Goal: Transaction & Acquisition: Purchase product/service

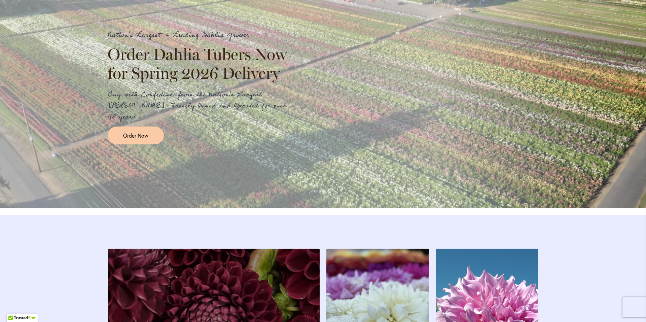
scroll to position [738, 0]
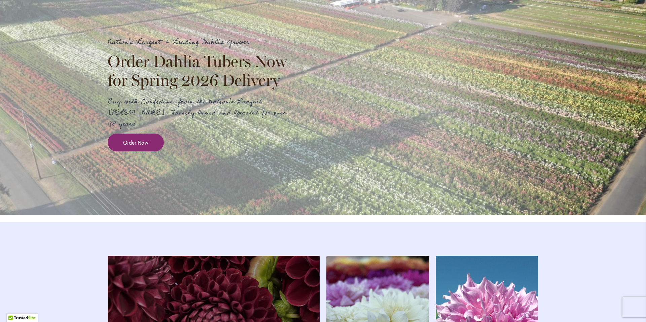
click at [144, 146] on span "Order Now" at bounding box center [135, 143] width 25 height 8
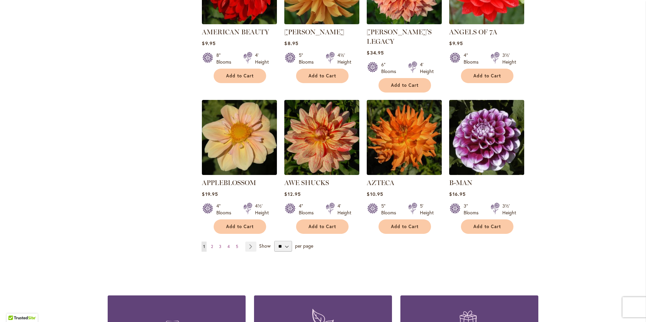
scroll to position [492, 0]
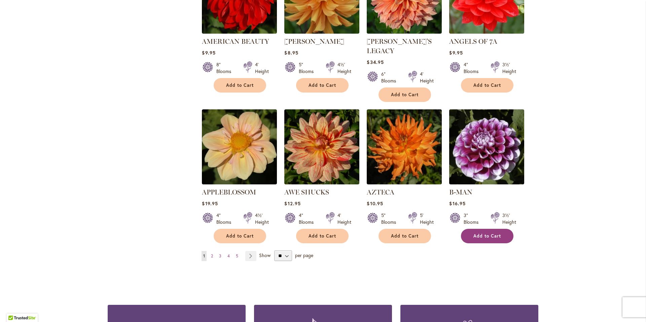
click at [482, 233] on span "Add to Cart" at bounding box center [487, 236] width 28 height 6
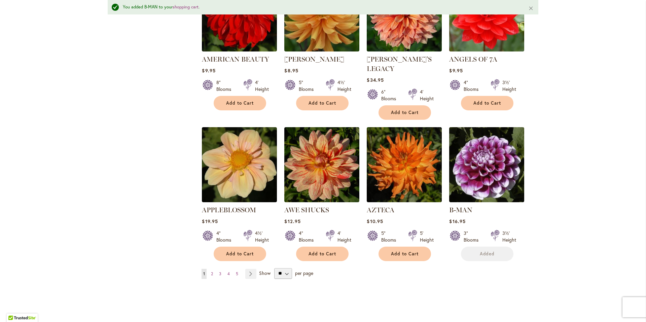
scroll to position [509, 0]
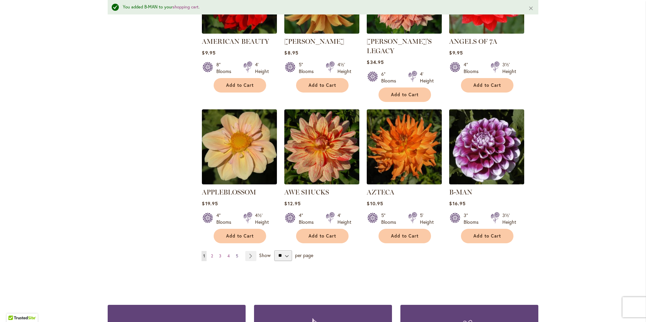
click at [236, 253] on span "5" at bounding box center [237, 255] width 2 height 5
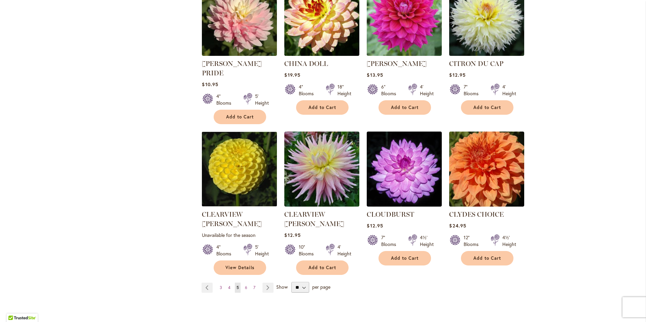
scroll to position [481, 0]
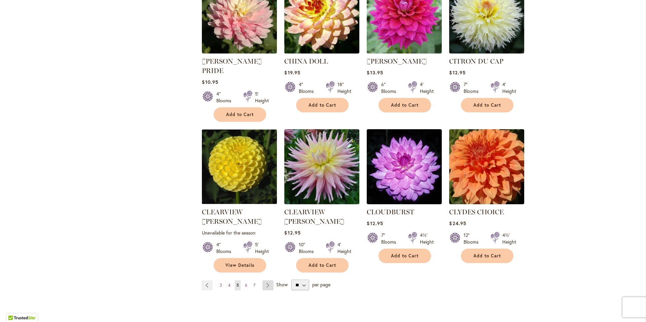
click at [265, 280] on link "Page Next" at bounding box center [267, 285] width 11 height 10
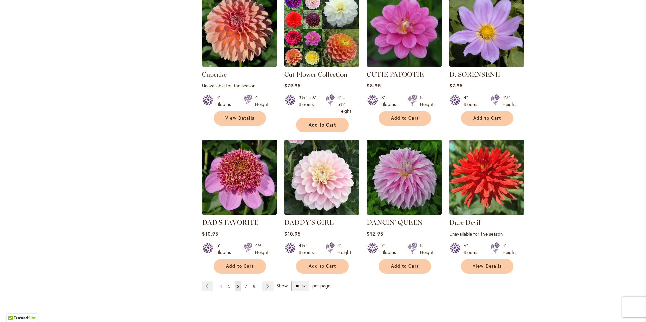
scroll to position [476, 0]
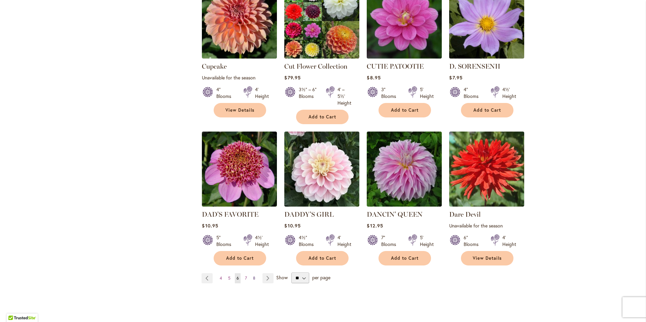
click at [253, 275] on span "8" at bounding box center [254, 277] width 2 height 5
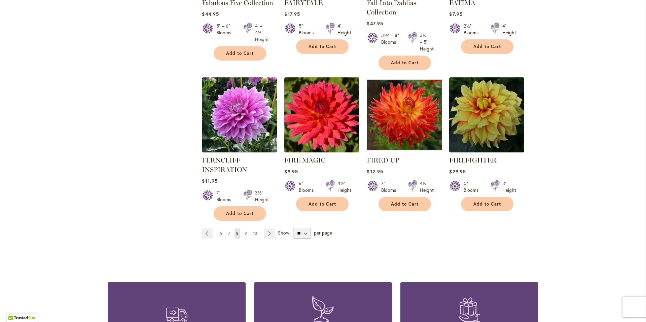
scroll to position [536, 0]
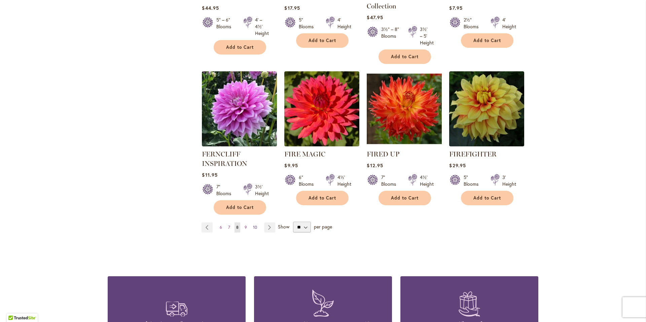
click at [253, 228] on span "10" at bounding box center [255, 227] width 4 height 5
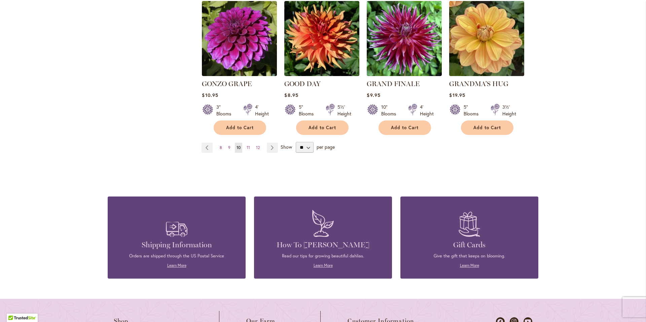
scroll to position [595, 0]
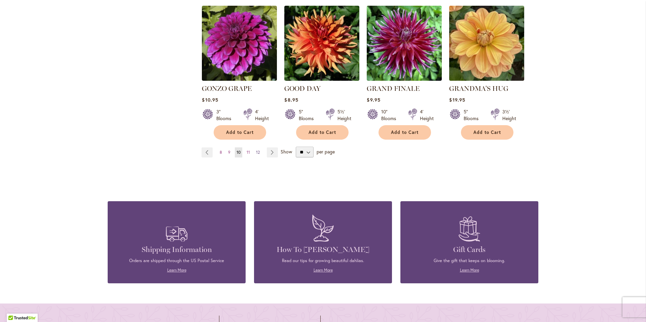
click at [256, 150] on span "12" at bounding box center [258, 152] width 4 height 5
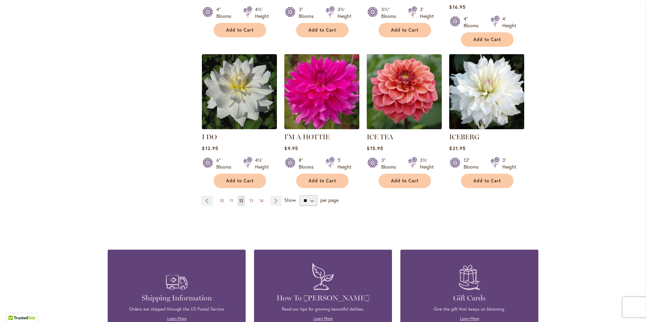
scroll to position [548, 0]
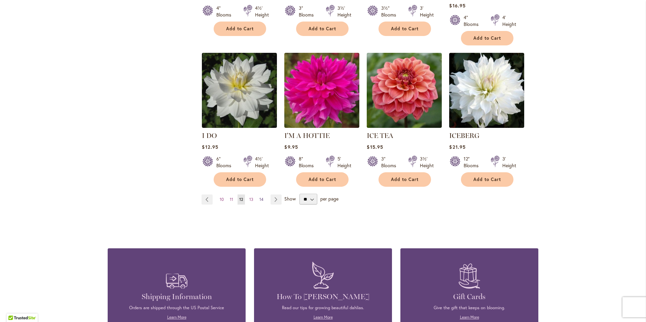
click at [259, 197] on span "14" at bounding box center [261, 199] width 4 height 5
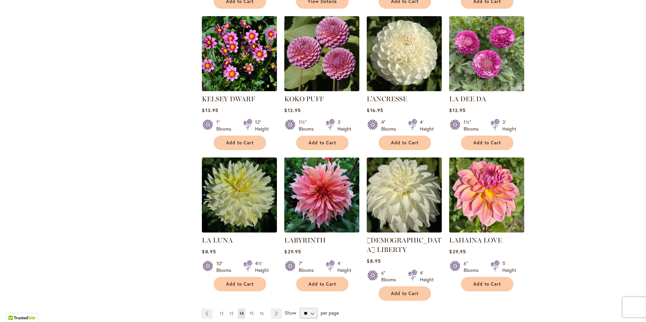
scroll to position [438, 0]
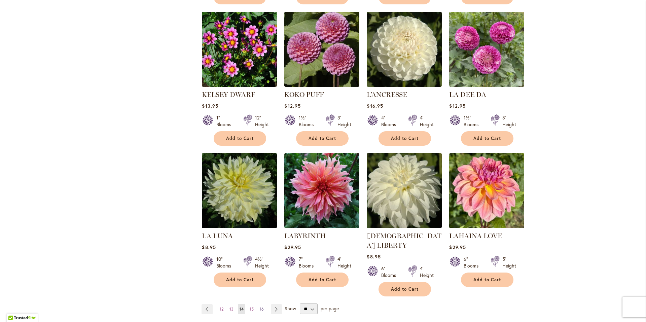
click at [260, 306] on span "16" at bounding box center [262, 308] width 4 height 5
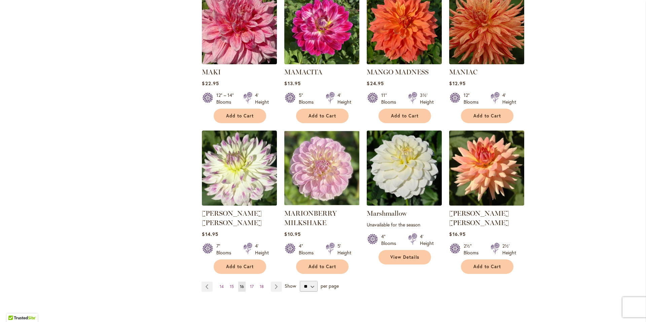
scroll to position [498, 0]
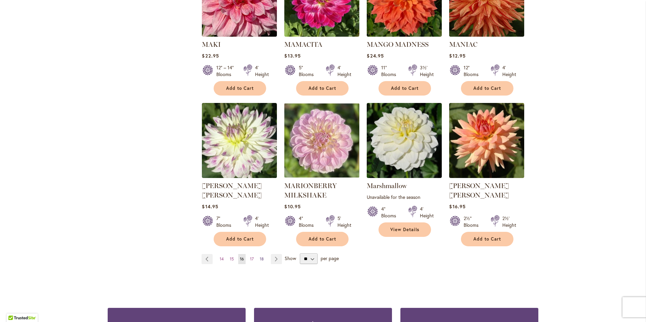
click at [260, 256] on span "18" at bounding box center [262, 258] width 4 height 5
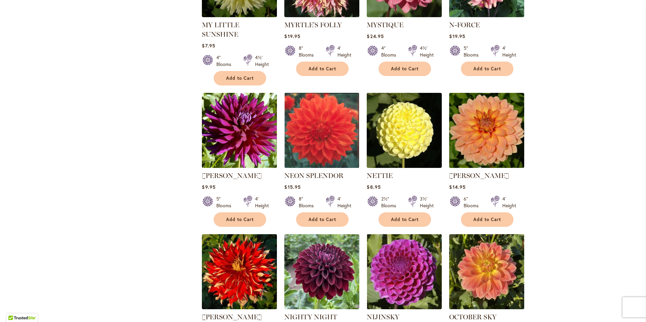
scroll to position [428, 0]
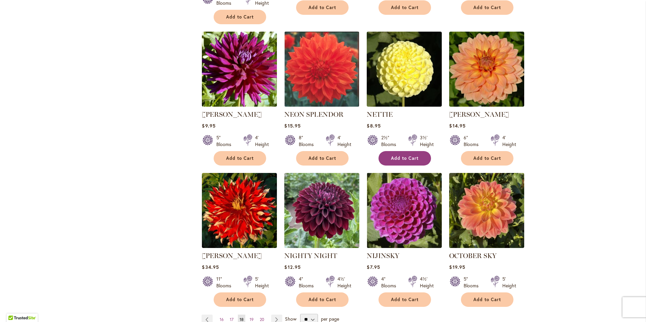
click at [398, 155] on span "Add to Cart" at bounding box center [405, 158] width 28 height 6
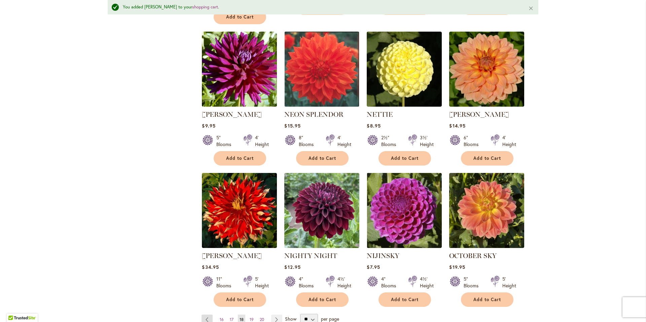
click at [203, 314] on link "Page Previous" at bounding box center [206, 319] width 11 height 10
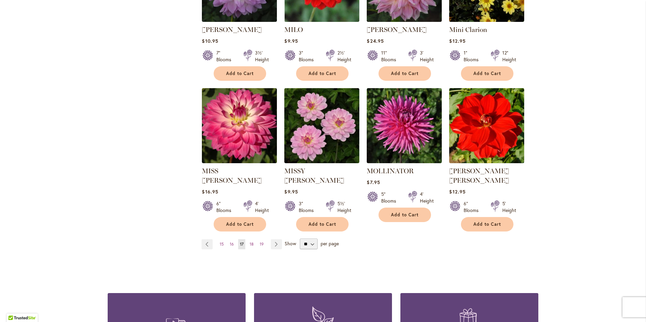
scroll to position [539, 0]
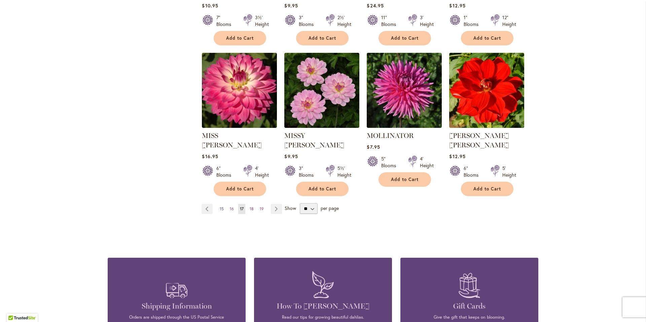
click at [220, 206] on span "15" at bounding box center [222, 208] width 4 height 5
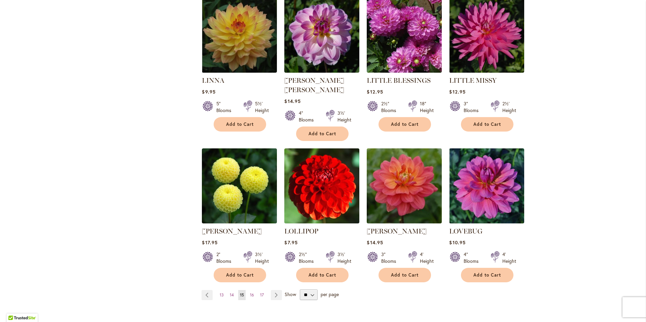
scroll to position [462, 0]
click at [220, 292] on span "13" at bounding box center [222, 294] width 4 height 5
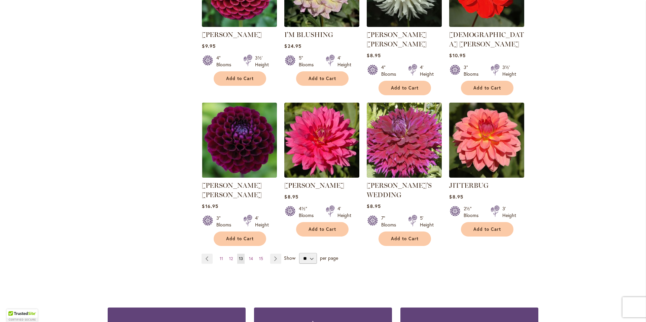
scroll to position [506, 0]
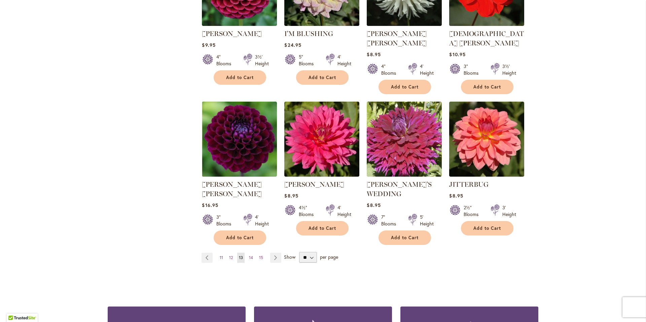
click at [220, 255] on span "11" at bounding box center [221, 257] width 3 height 5
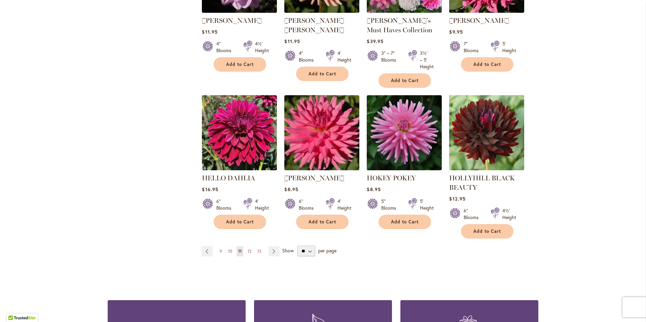
scroll to position [527, 0]
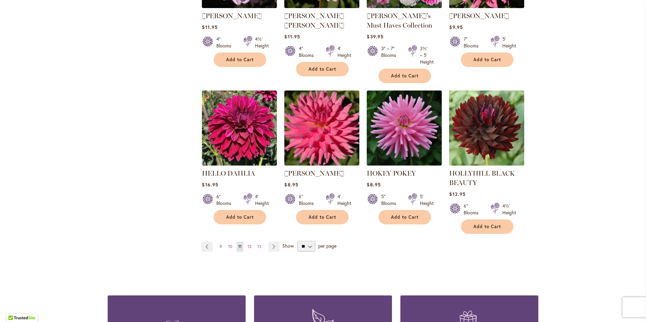
click at [220, 245] on span "9" at bounding box center [221, 246] width 2 height 5
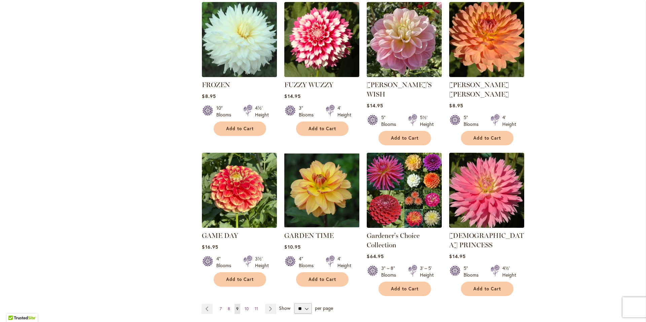
scroll to position [492, 0]
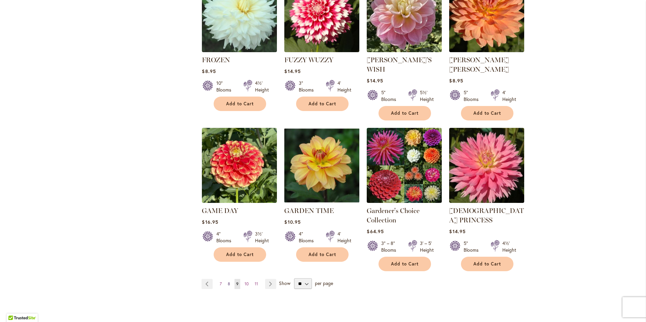
click at [228, 281] on span "8" at bounding box center [229, 283] width 2 height 5
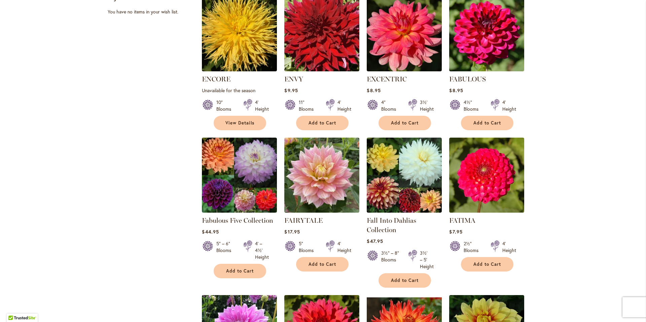
scroll to position [313, 0]
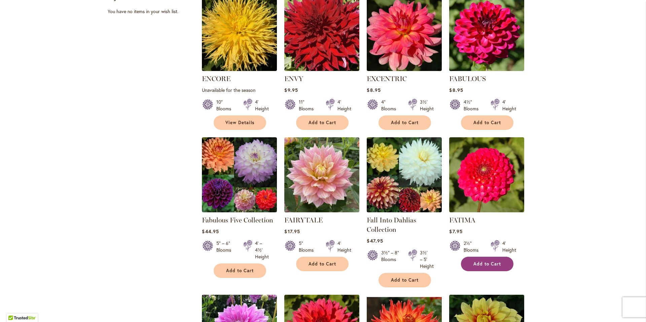
click at [479, 263] on span "Add to Cart" at bounding box center [487, 264] width 28 height 6
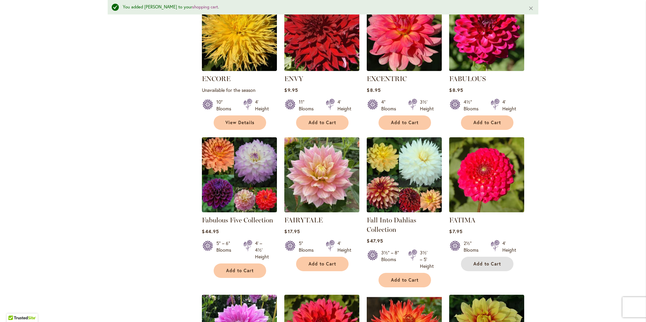
scroll to position [0, 0]
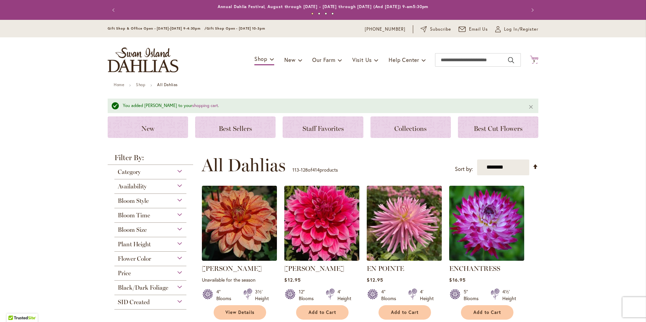
click at [533, 58] on icon "Cart .cls-1 { fill: #231f20; }" at bounding box center [534, 59] width 8 height 8
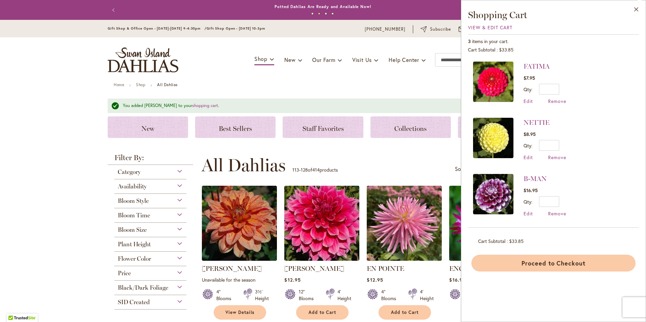
click at [560, 263] on button "Proceed to Checkout" at bounding box center [553, 263] width 164 height 17
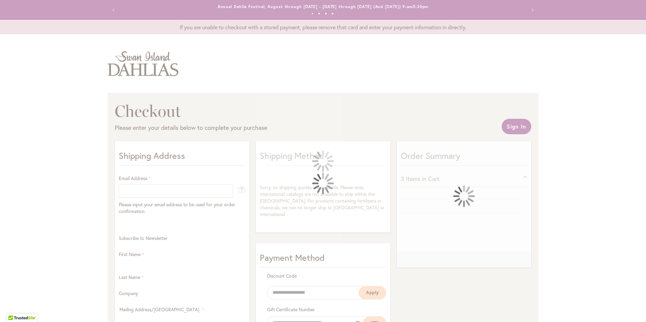
select select "**"
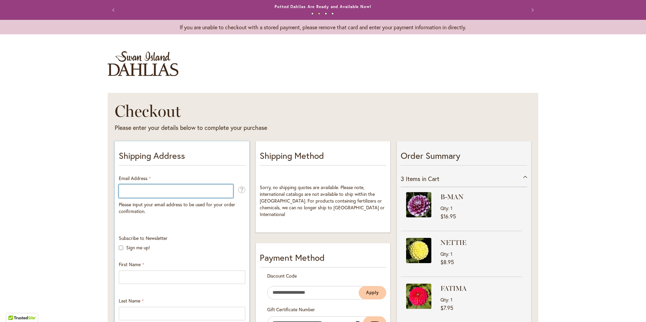
click at [132, 194] on input "Email Address" at bounding box center [176, 190] width 114 height 13
type input "**********"
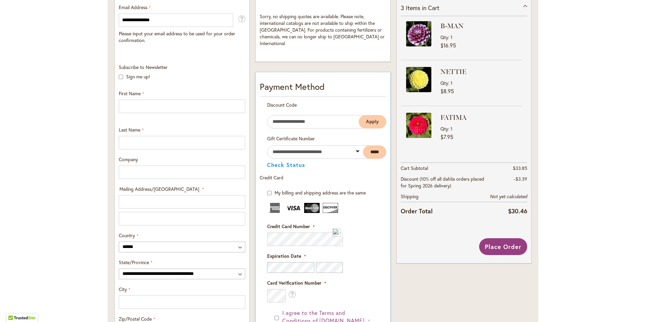
scroll to position [173, 0]
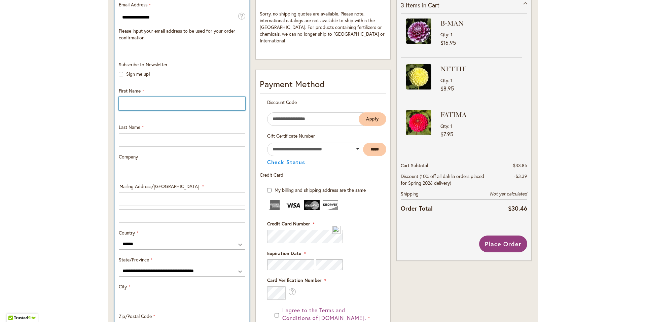
click at [119, 105] on input "First Name" at bounding box center [182, 103] width 126 height 13
type input "******"
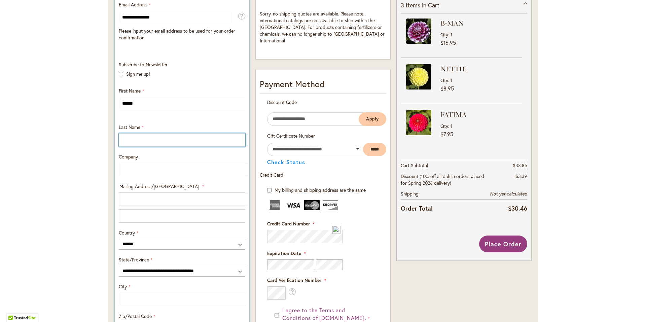
type input "******"
type input "**********"
select select "**"
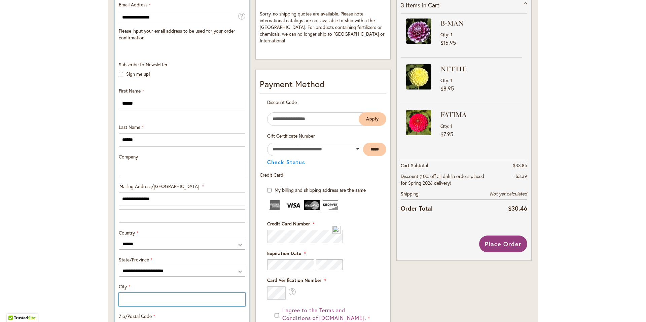
type input "*********"
type input "**********"
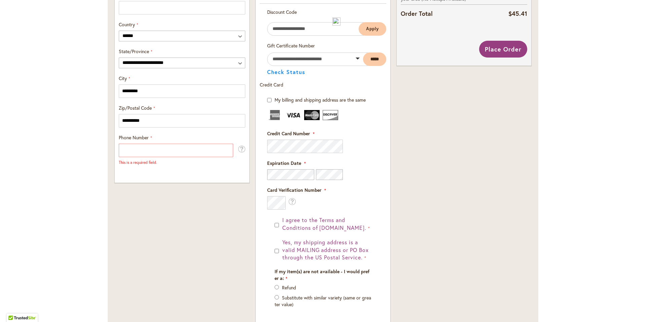
scroll to position [388, 0]
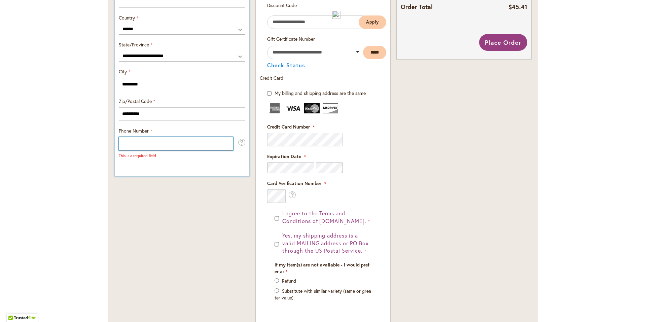
click at [121, 140] on input "Phone Number" at bounding box center [176, 143] width 114 height 13
type input "**********"
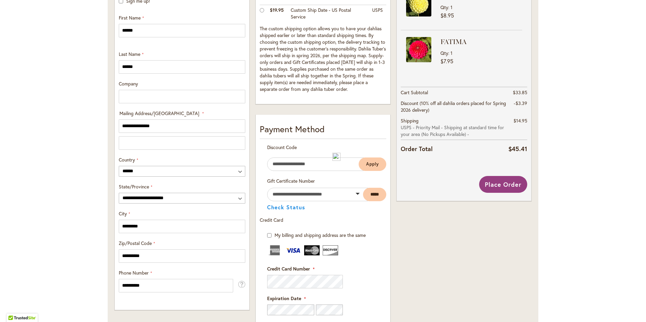
scroll to position [245, 0]
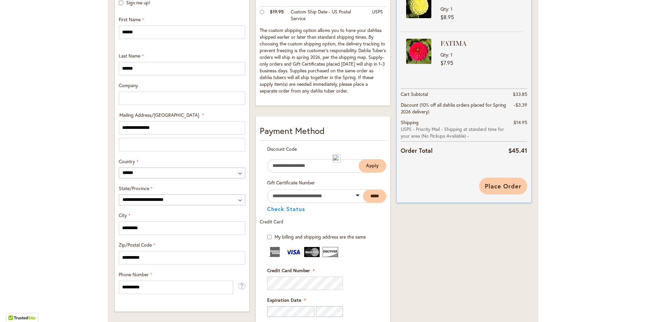
click at [497, 185] on span "Place Order" at bounding box center [503, 186] width 37 height 8
